Goal: Information Seeking & Learning: Learn about a topic

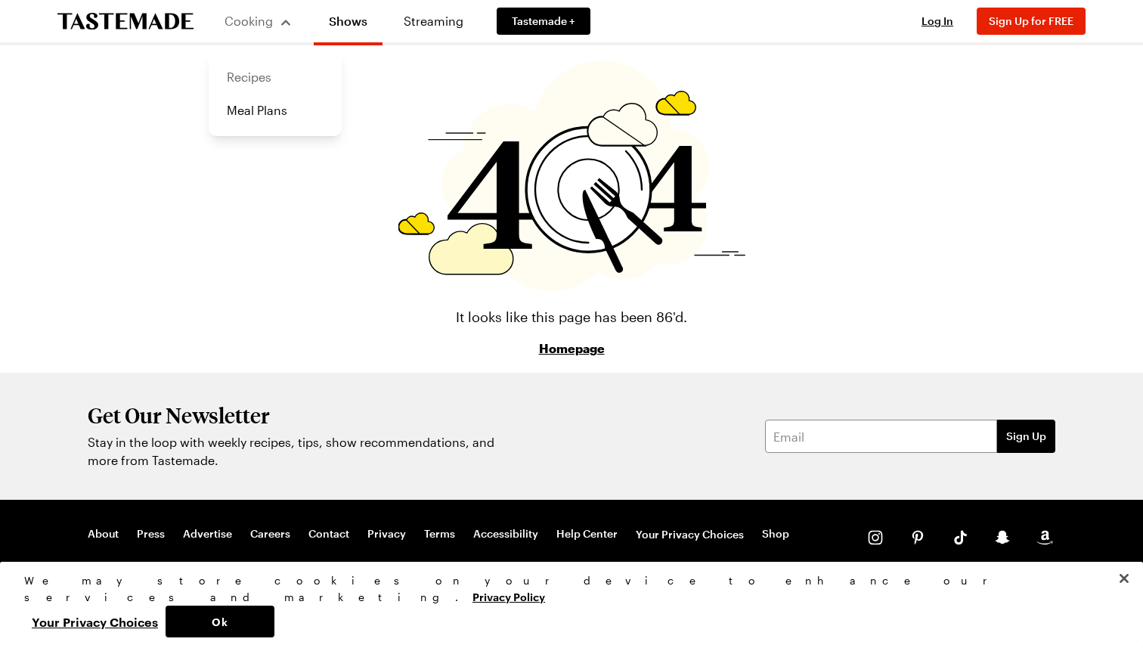
click at [251, 70] on link "Recipes" at bounding box center [275, 76] width 115 height 33
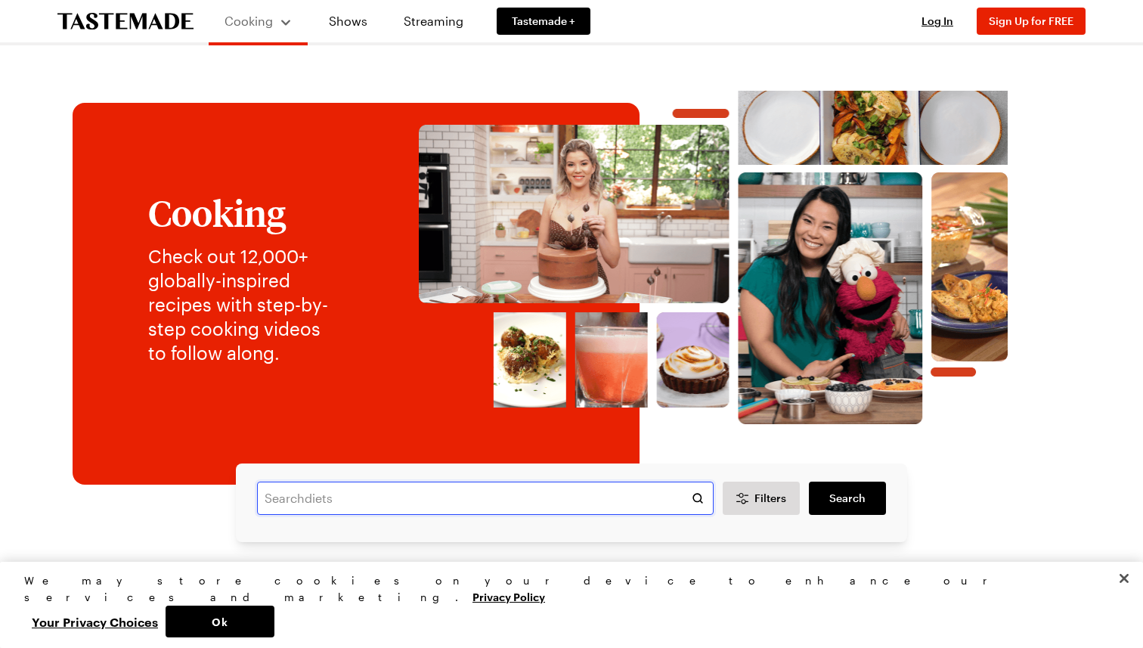
click at [450, 493] on input "text" at bounding box center [485, 498] width 457 height 33
type input "horchata"
click at [880, 498] on link "Search" at bounding box center [847, 498] width 77 height 33
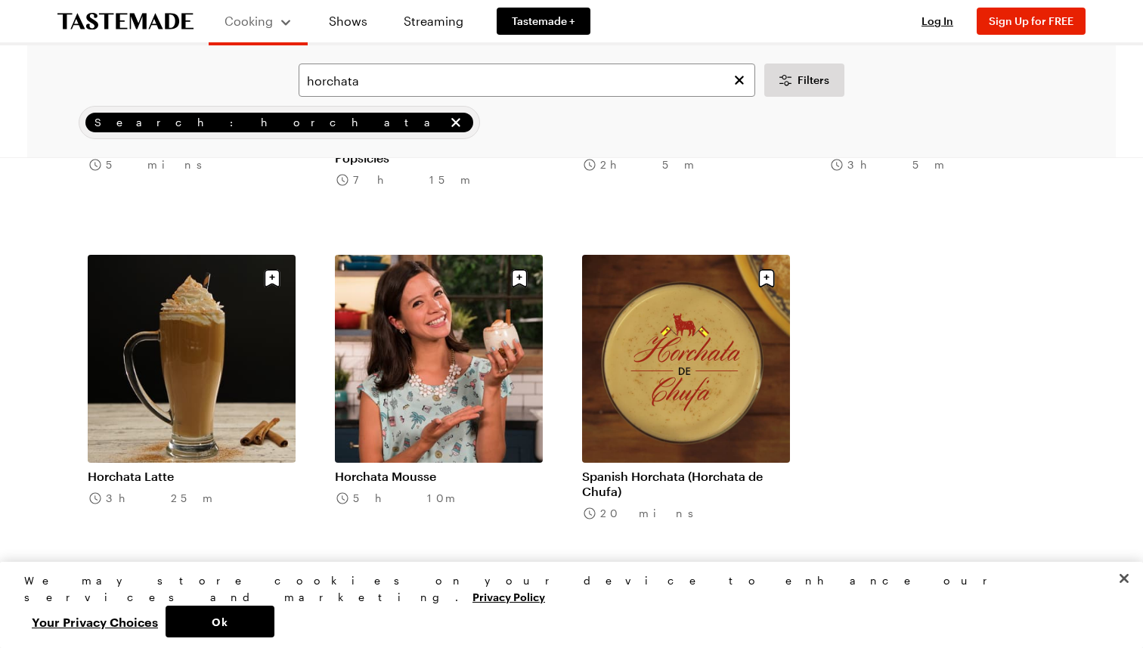
scroll to position [683, 0]
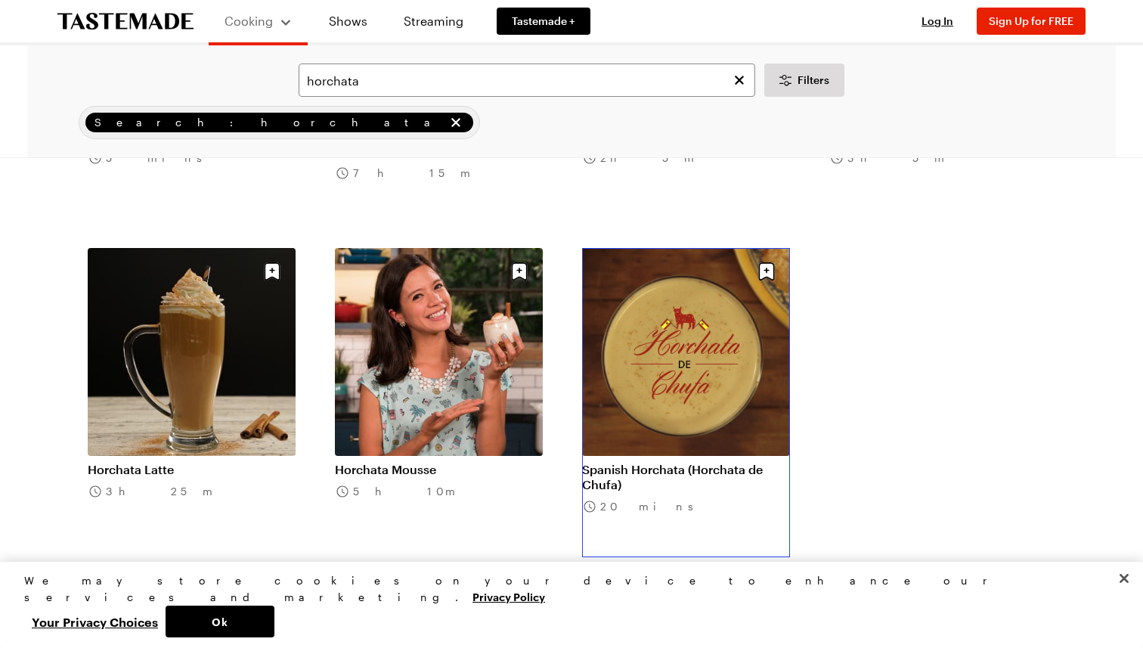
click at [752, 462] on link "Spanish Horchata (Horchata de Chufa)" at bounding box center [686, 477] width 208 height 30
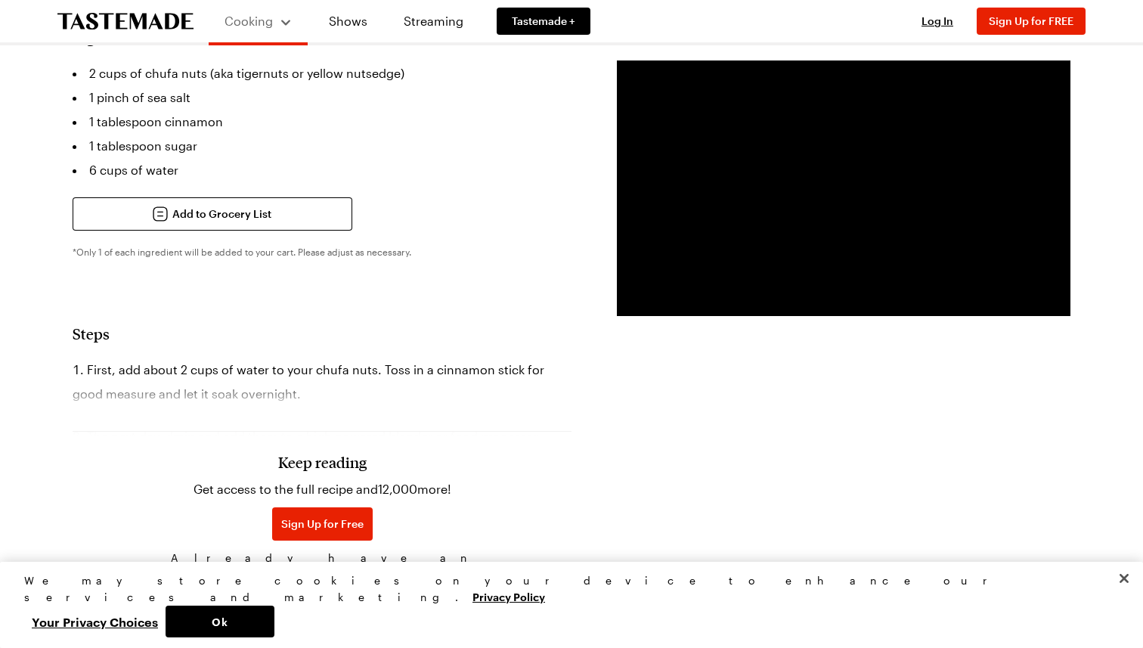
scroll to position [349, 0]
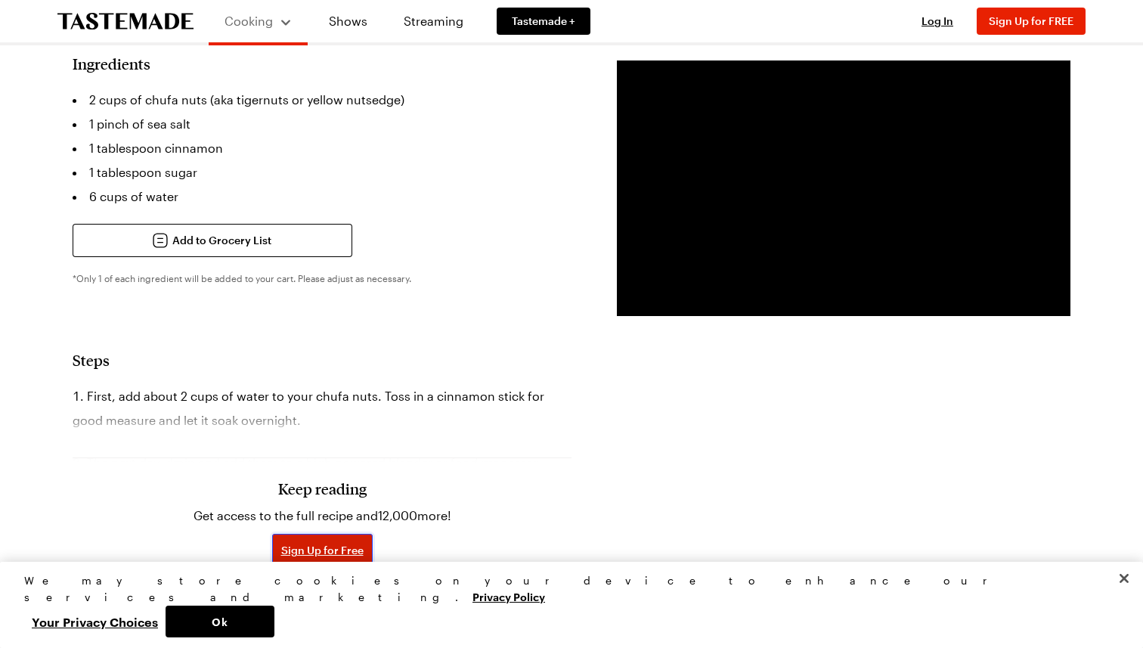
click at [338, 543] on span "Sign Up for Free" at bounding box center [322, 550] width 82 height 15
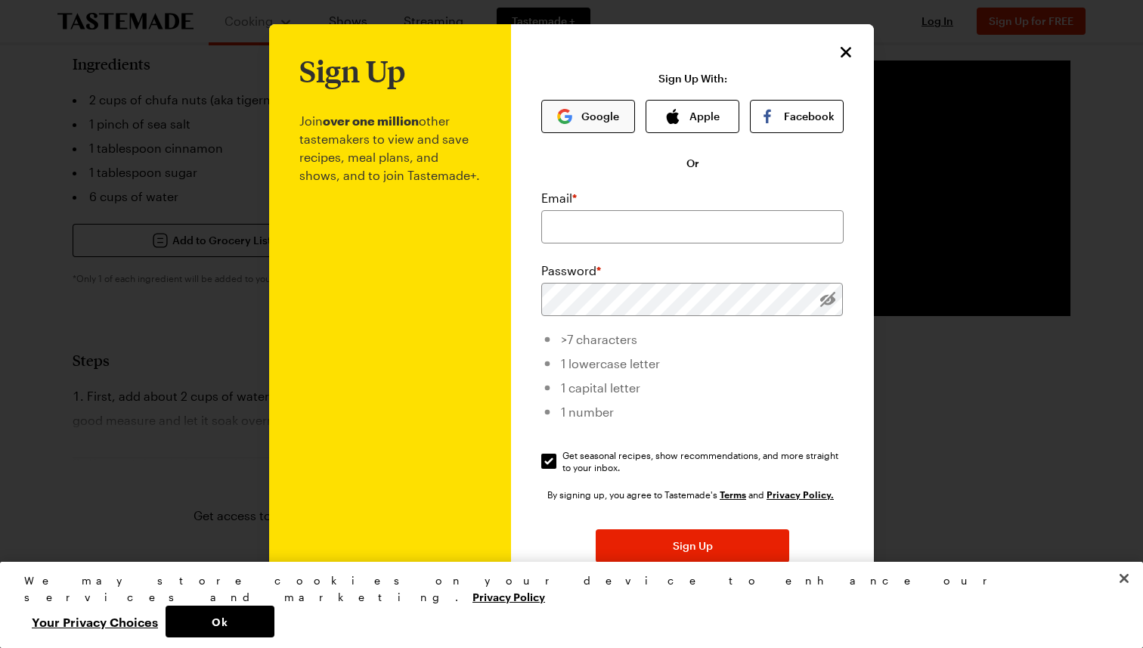
click at [597, 111] on button "Google" at bounding box center [588, 116] width 94 height 33
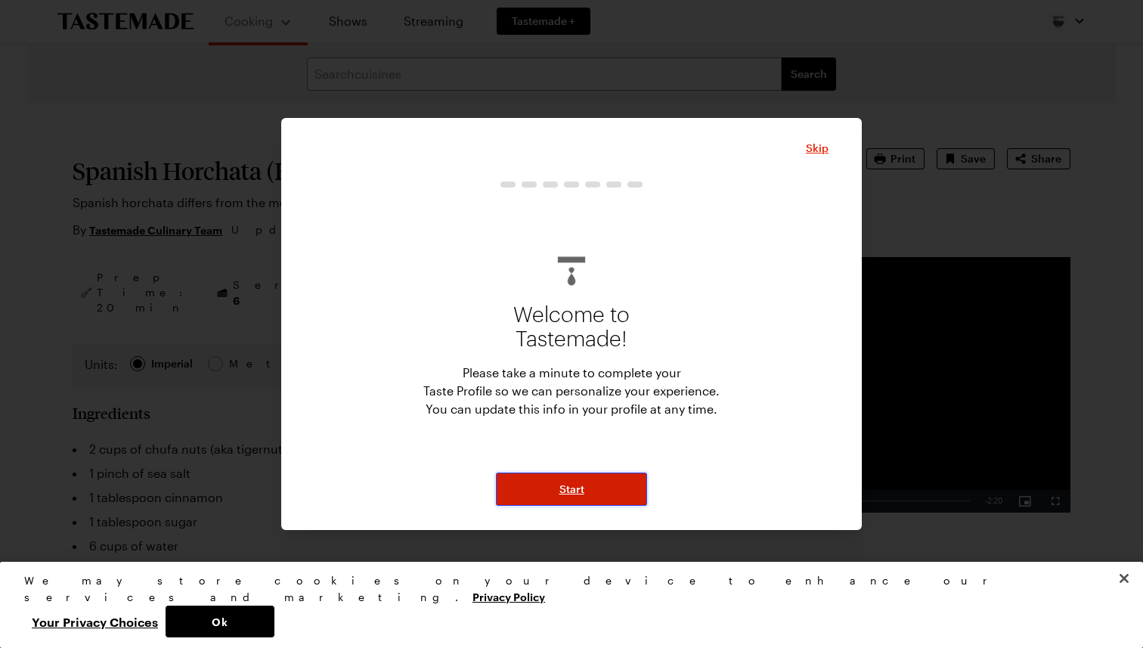
click at [585, 480] on button "Start" at bounding box center [571, 489] width 151 height 33
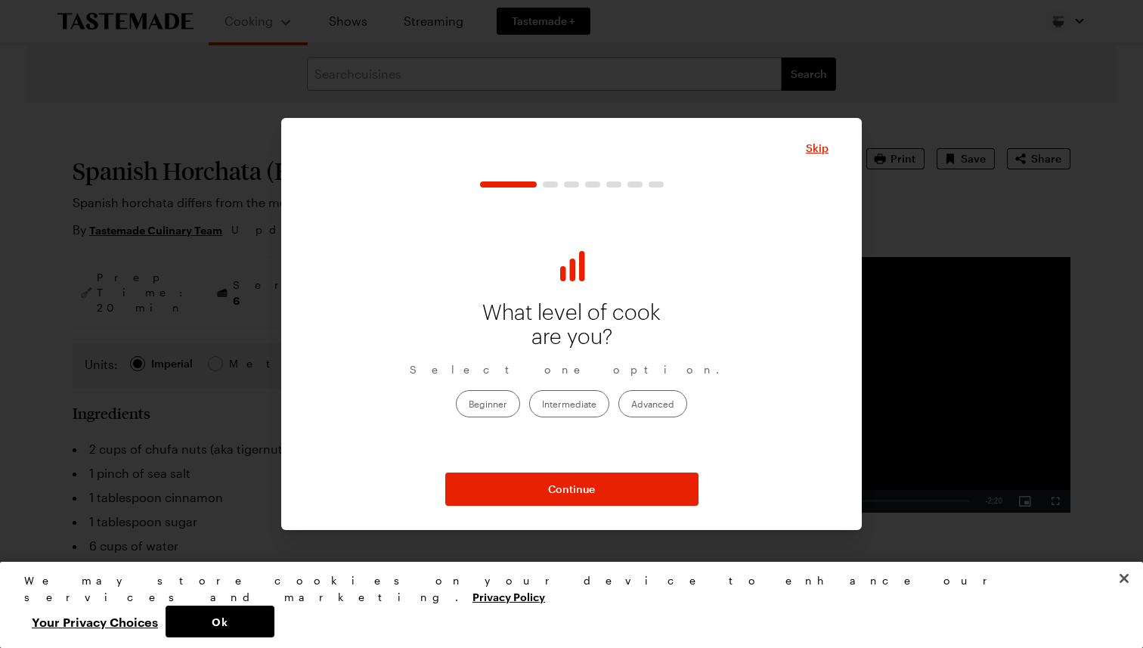
click at [806, 150] on div "Skip" at bounding box center [572, 148] width 514 height 18
click at [814, 148] on span "Skip" at bounding box center [817, 148] width 23 height 15
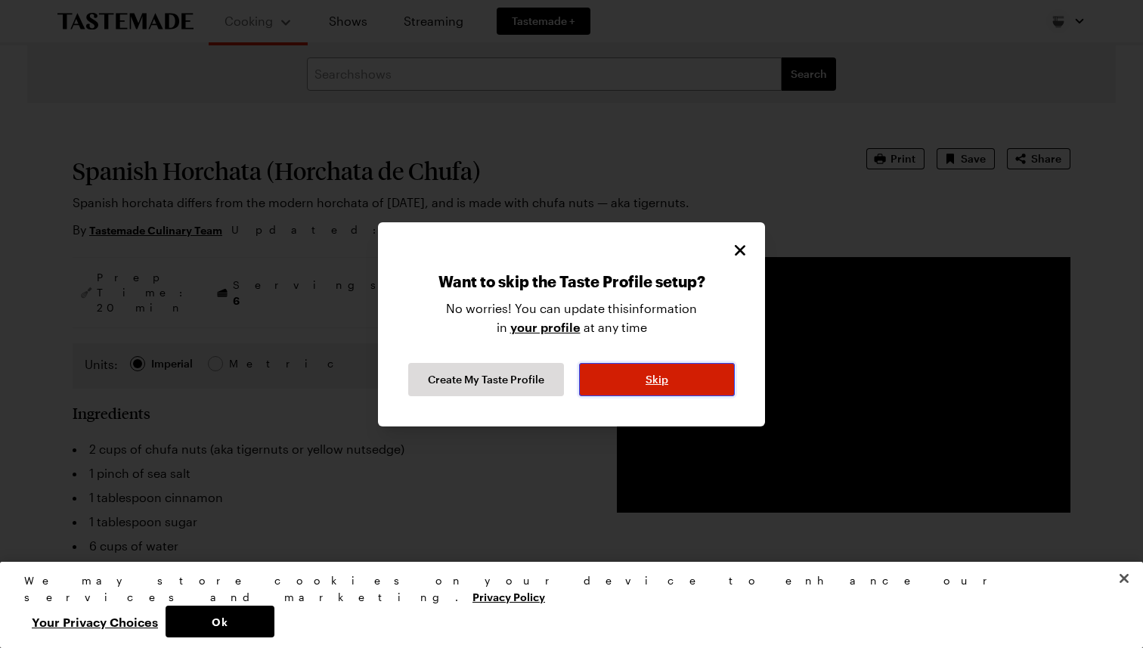
click at [680, 377] on button "Skip" at bounding box center [657, 379] width 156 height 33
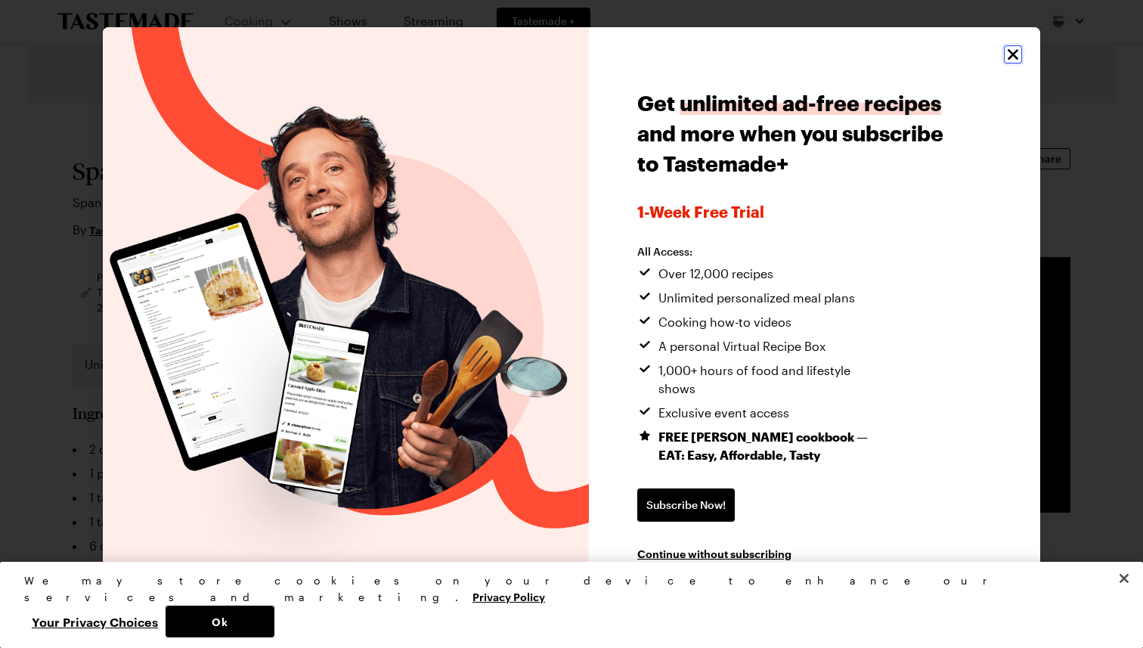
click at [1015, 64] on icon "Close" at bounding box center [1013, 54] width 18 height 18
type textarea "x"
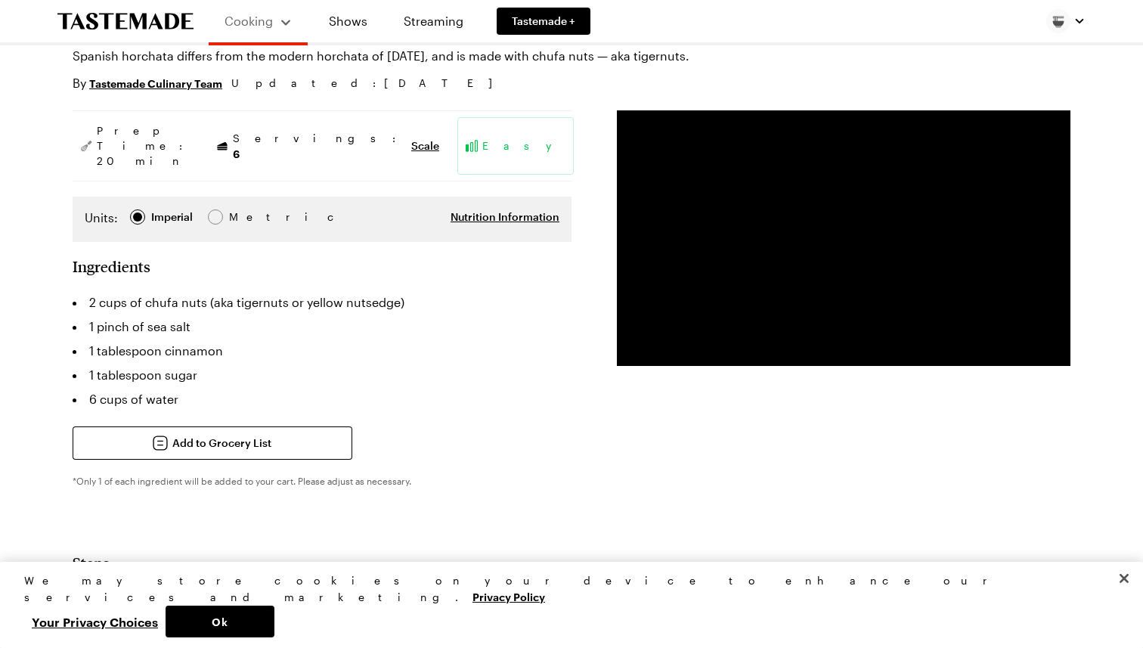
scroll to position [198, 0]
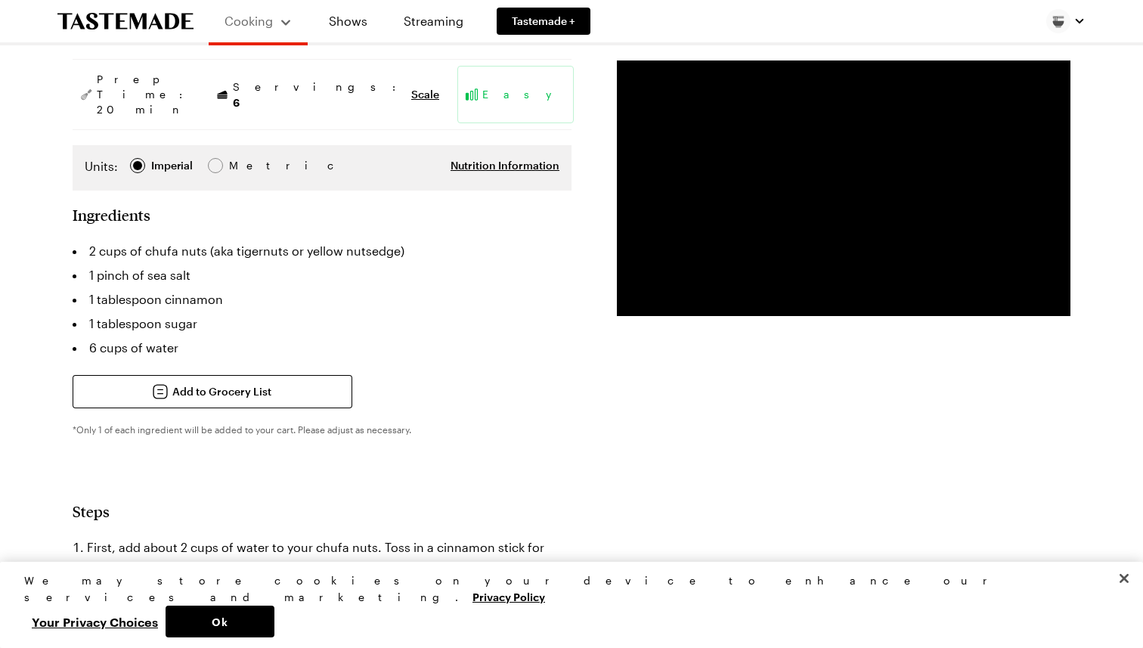
click at [112, 287] on li "1 tablespoon cinnamon" at bounding box center [322, 299] width 499 height 24
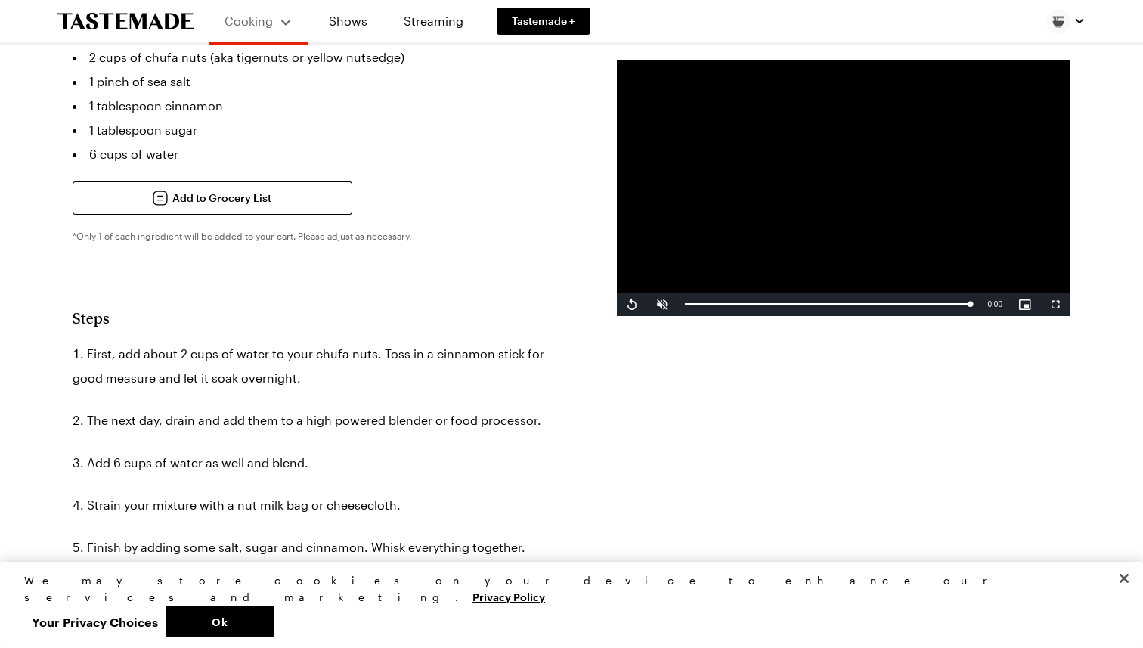
scroll to position [393, 0]
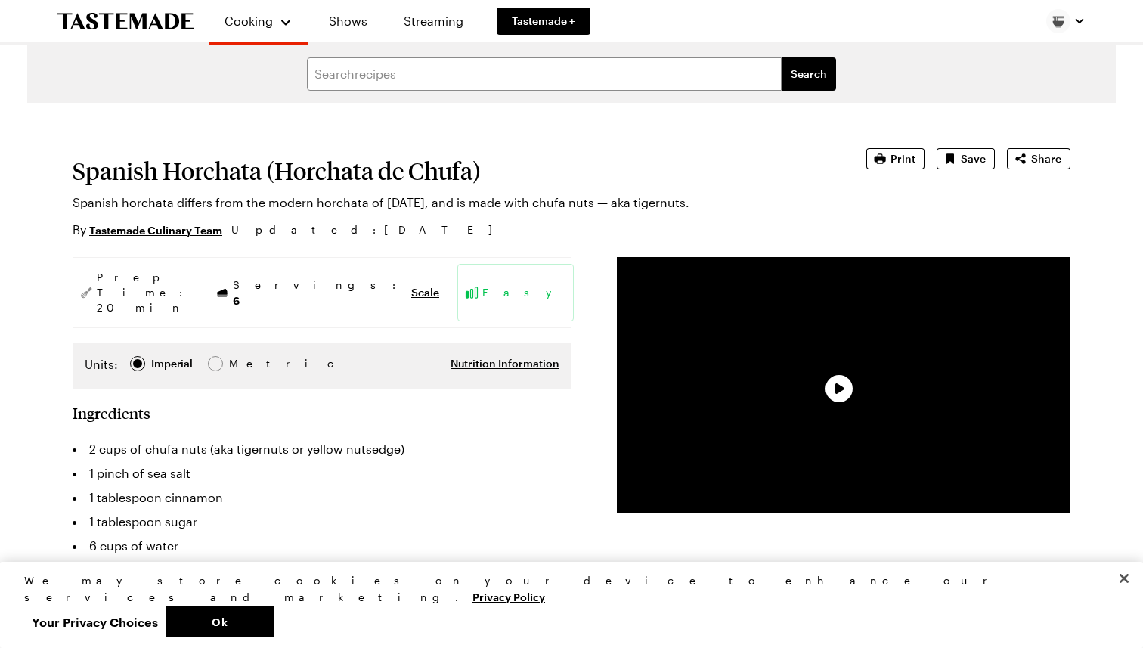
type textarea "x"
